Goal: Transaction & Acquisition: Purchase product/service

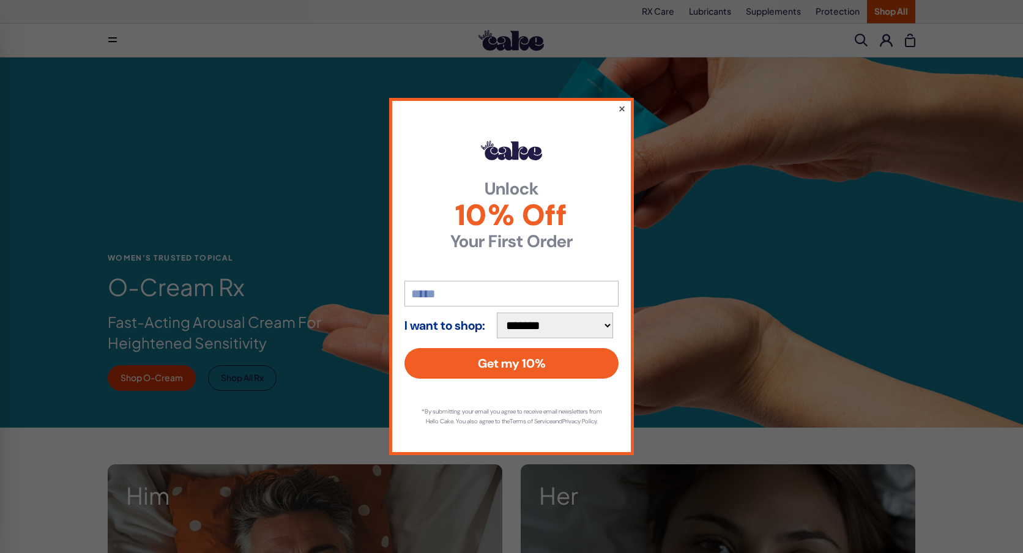
click at [624, 102] on button "×" at bounding box center [622, 108] width 8 height 15
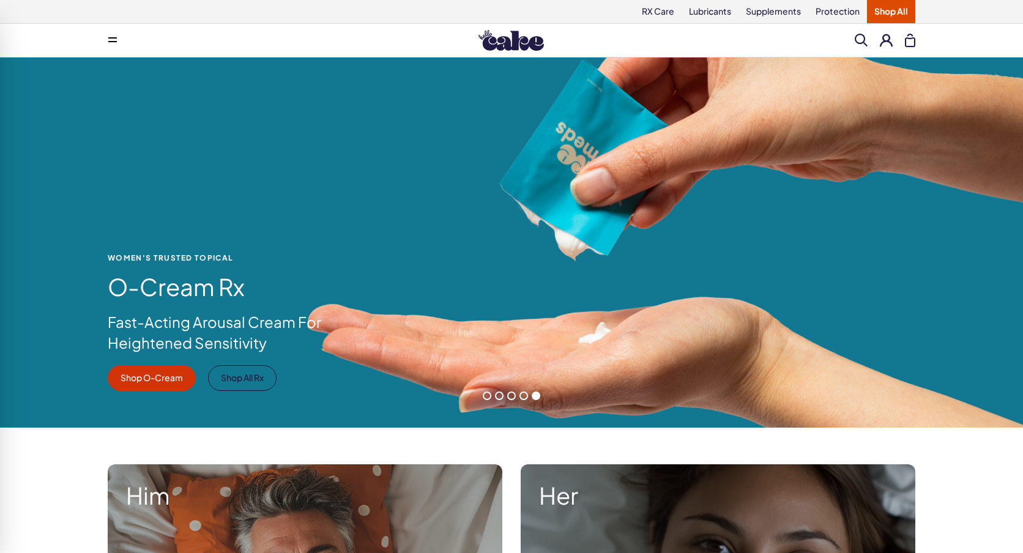
click at [490, 398] on span at bounding box center [487, 396] width 9 height 9
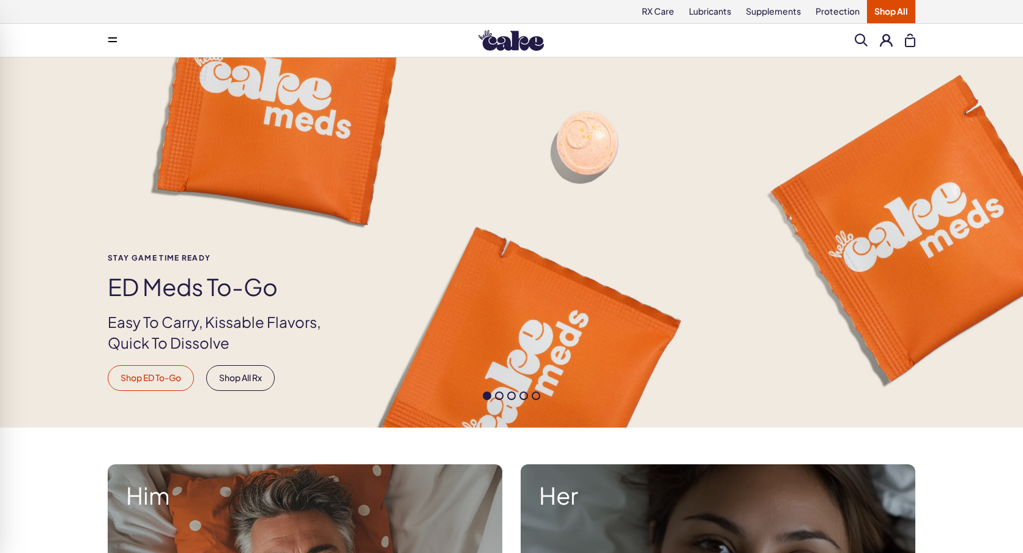
click at [165, 385] on link "Shop ED To-Go" at bounding box center [151, 378] width 86 height 26
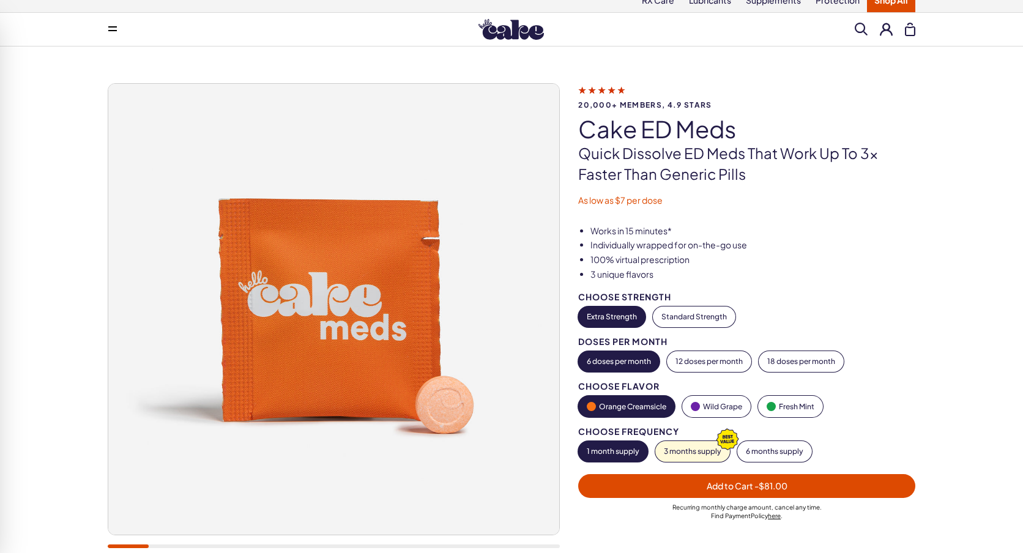
scroll to position [12, 0]
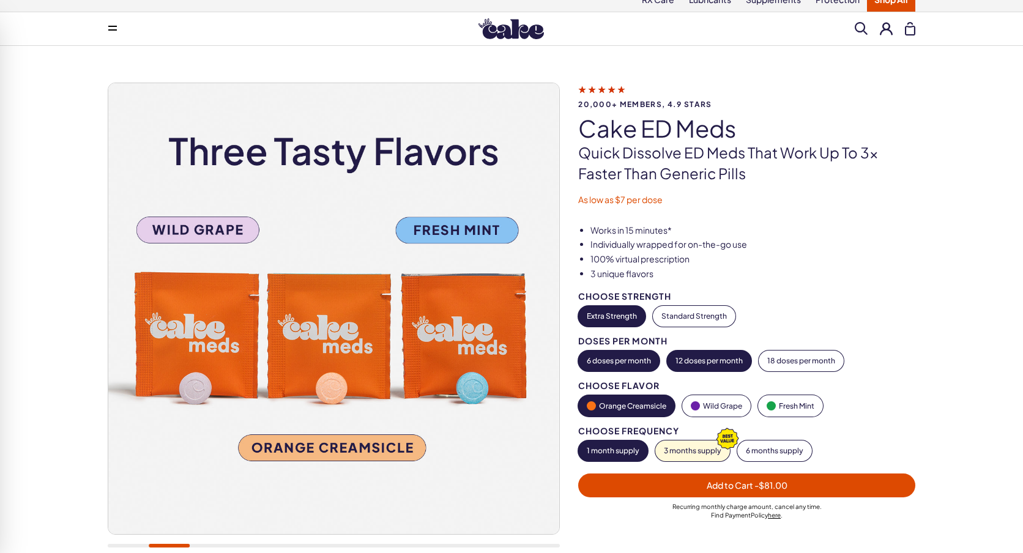
click at [702, 374] on div "Choose Strength Extra Strength Standard Strength Doses per Month 6 doses per mo…" at bounding box center [746, 377] width 337 height 170
click at [702, 368] on button "12 doses per month" at bounding box center [709, 361] width 84 height 21
click at [622, 362] on button "6 doses per month" at bounding box center [618, 361] width 81 height 21
click at [694, 484] on span "Add to Cart - $81.00" at bounding box center [747, 486] width 323 height 14
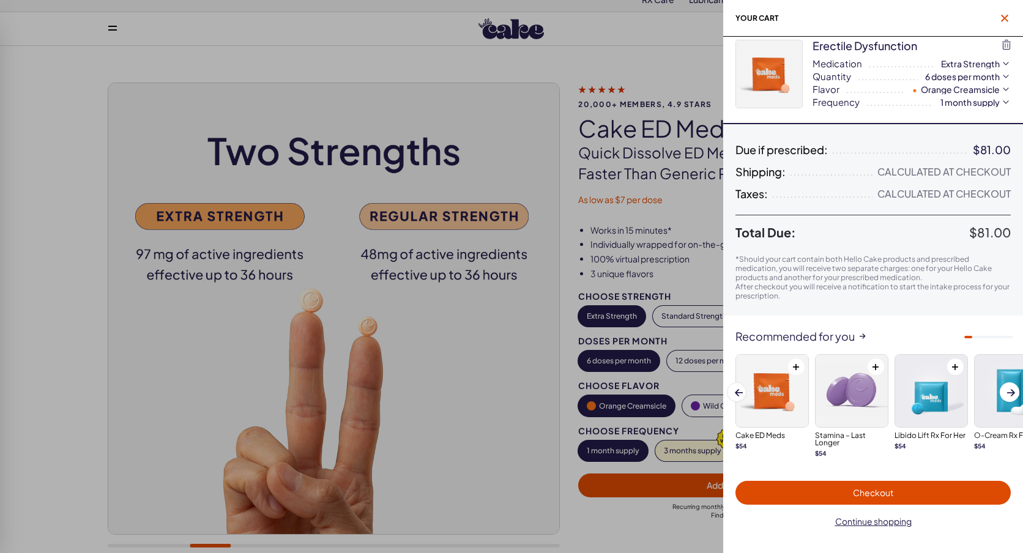
click at [1005, 15] on icon "button" at bounding box center [1004, 18] width 7 height 7
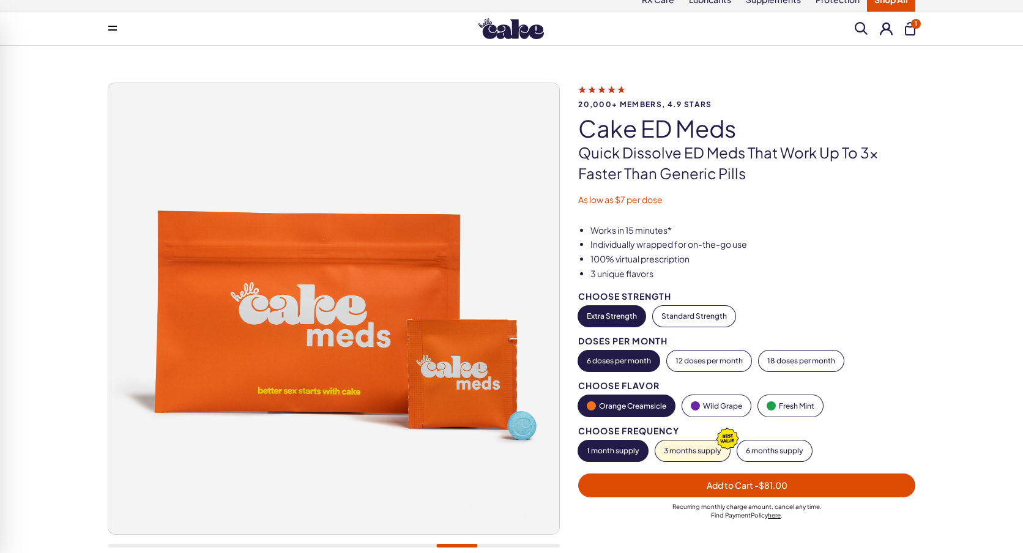
click at [500, 31] on img at bounding box center [511, 28] width 65 height 21
